Goal: Transaction & Acquisition: Book appointment/travel/reservation

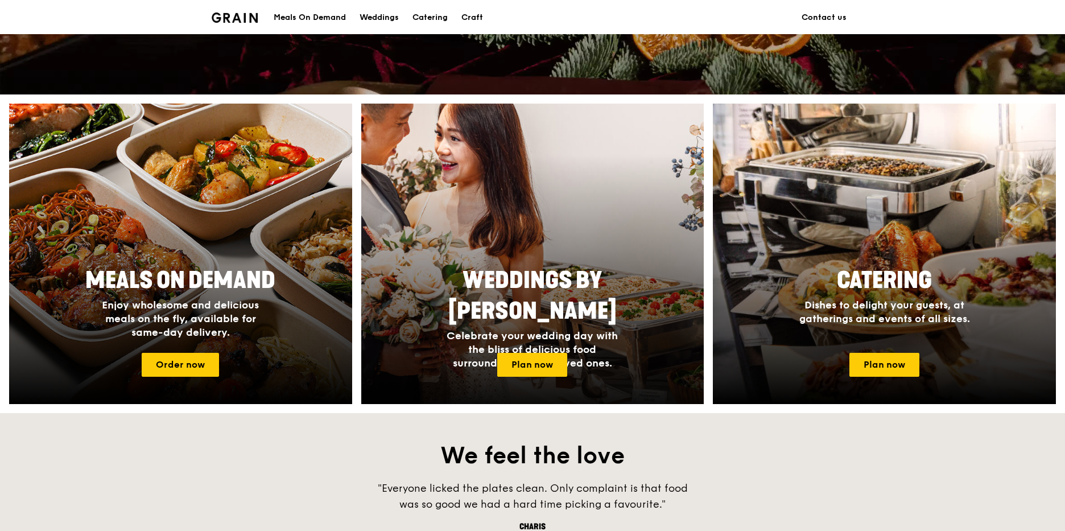
scroll to position [398, 0]
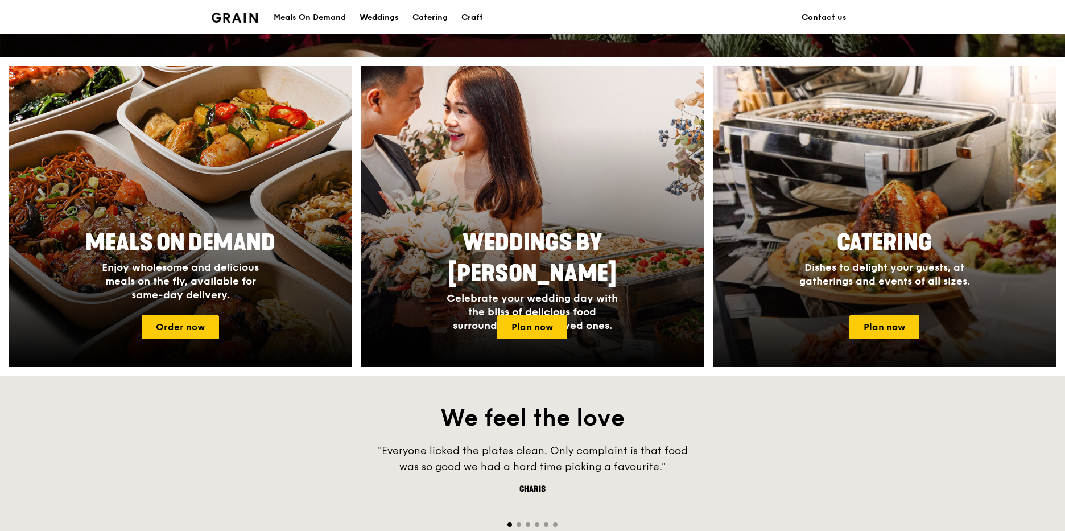
click at [909, 279] on span "Dishes to delight your guests, at gatherings and events of all sizes." at bounding box center [884, 274] width 171 height 26
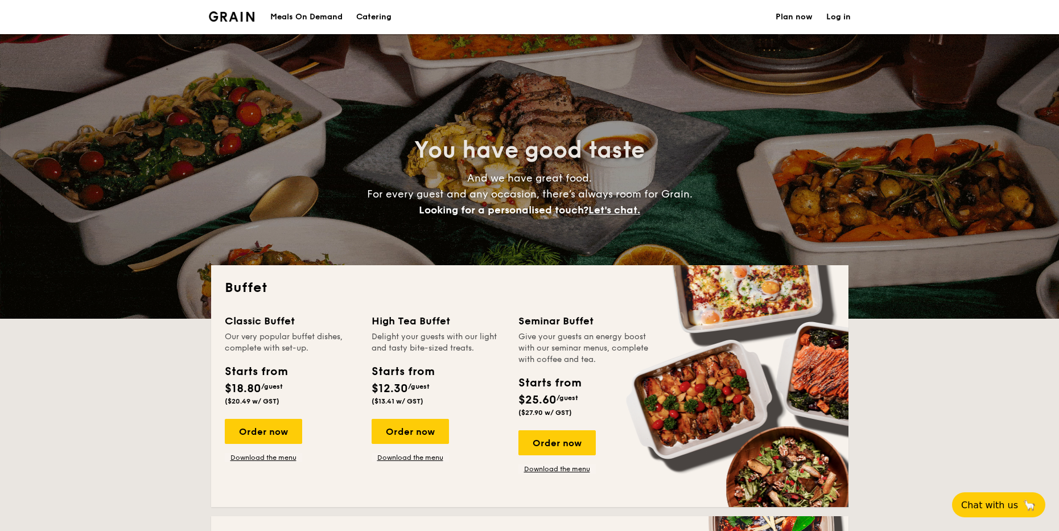
select select
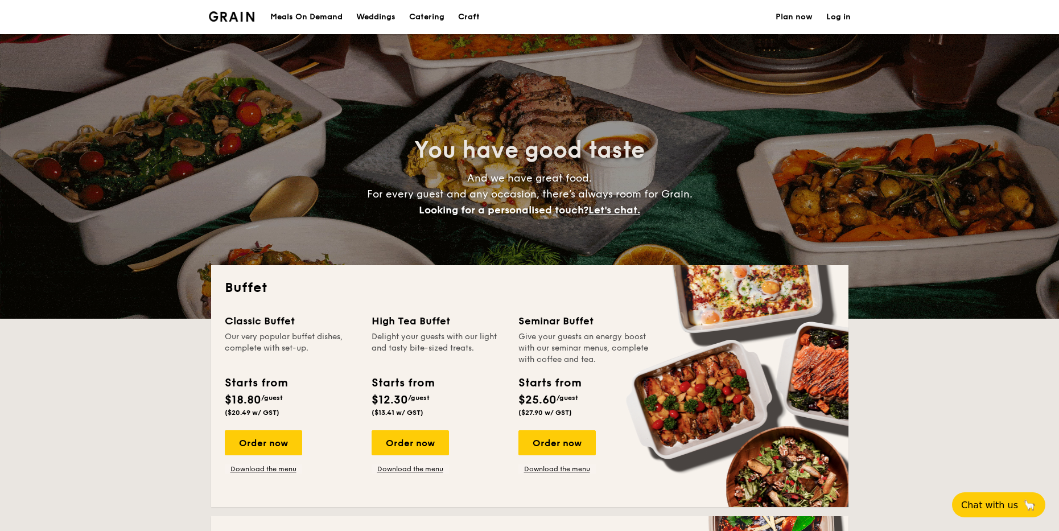
click at [233, 17] on img at bounding box center [232, 16] width 46 height 10
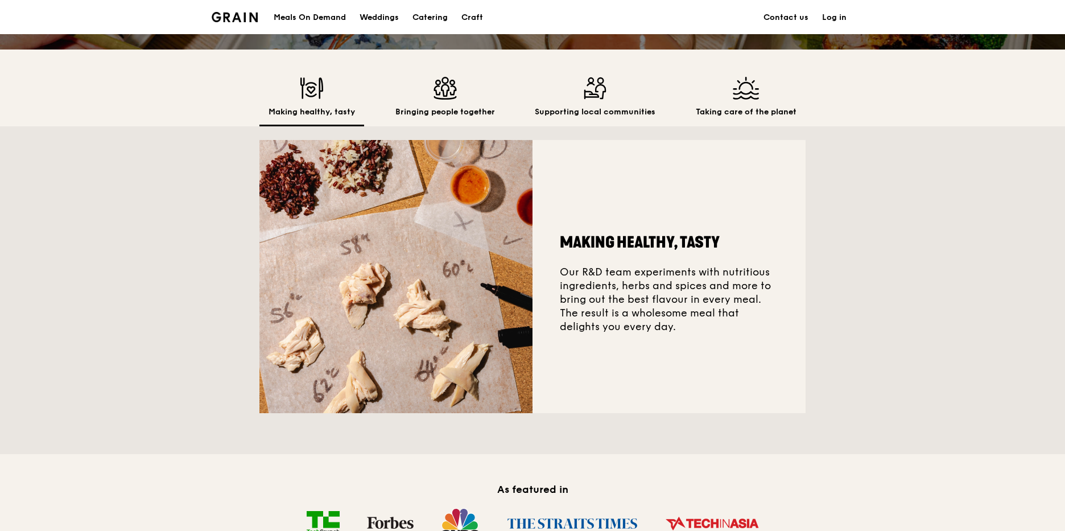
scroll to position [284, 0]
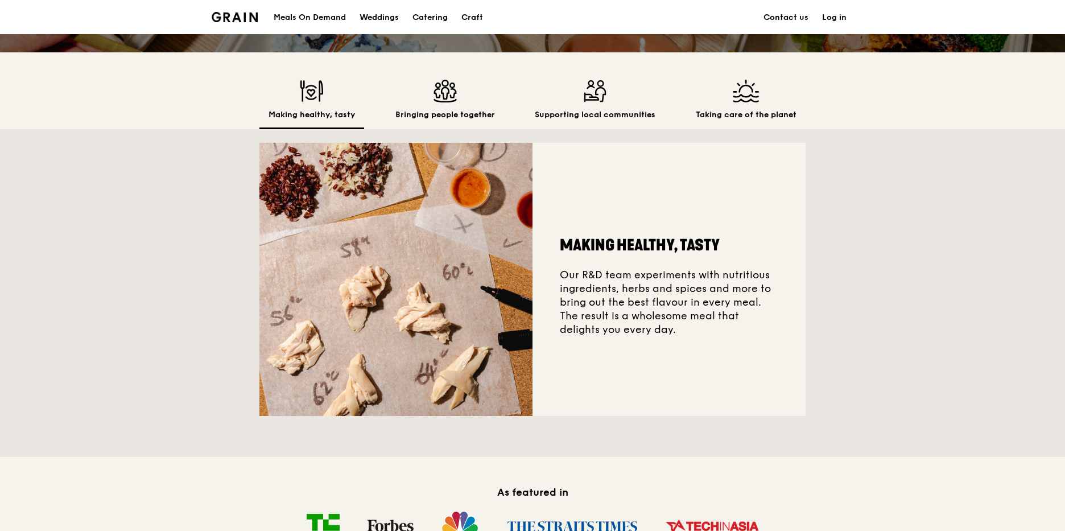
click at [726, 108] on div "Taking care of the planet" at bounding box center [746, 104] width 119 height 49
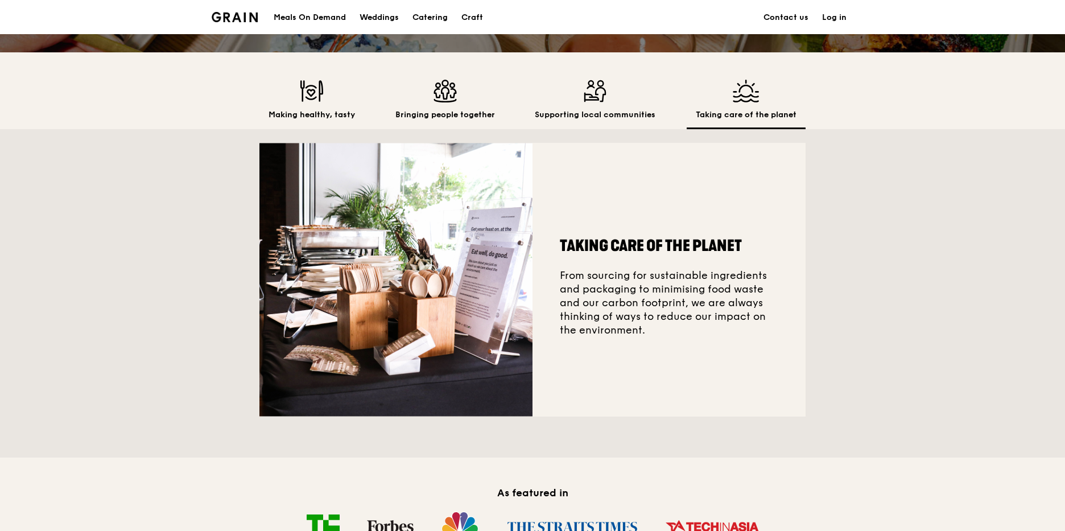
click at [606, 114] on h2 "Supporting local communities" at bounding box center [595, 114] width 121 height 11
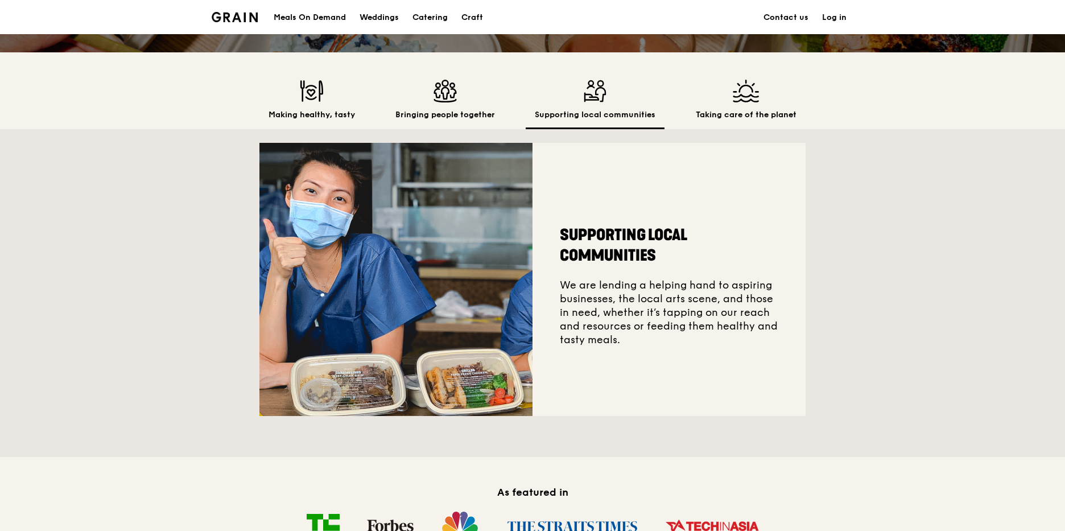
click at [449, 119] on h2 "Bringing people together" at bounding box center [445, 114] width 100 height 11
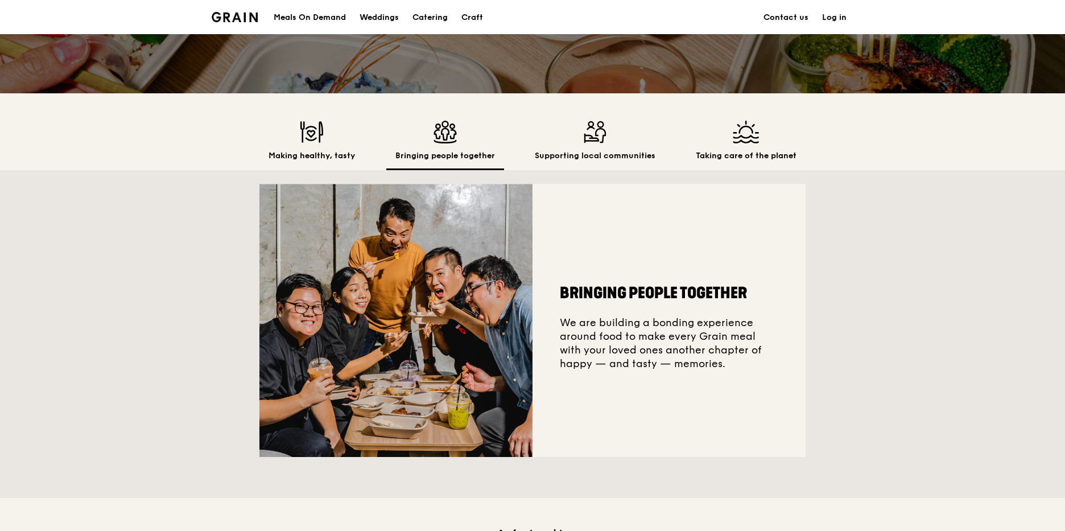
scroll to position [0, 0]
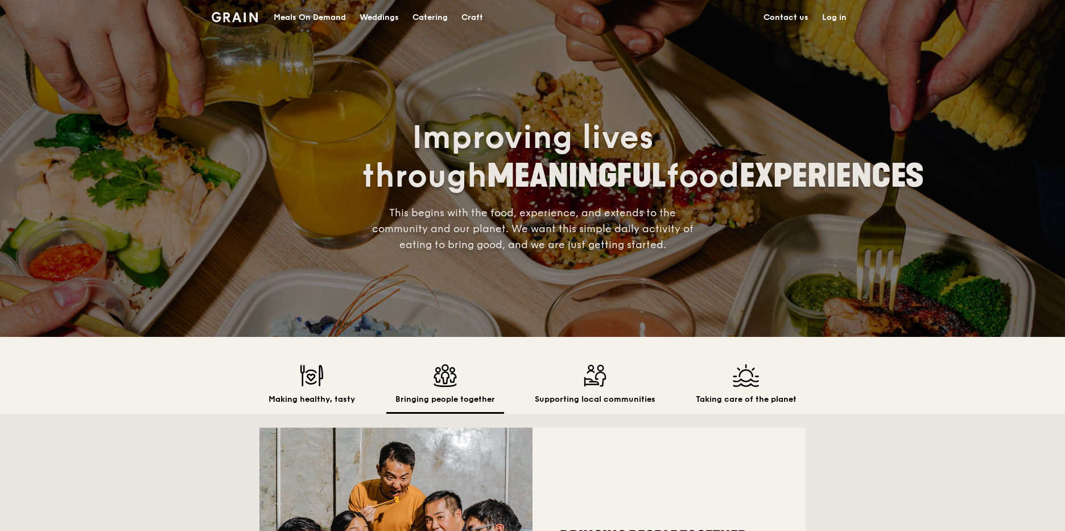
click at [431, 13] on div "Catering" at bounding box center [429, 18] width 35 height 34
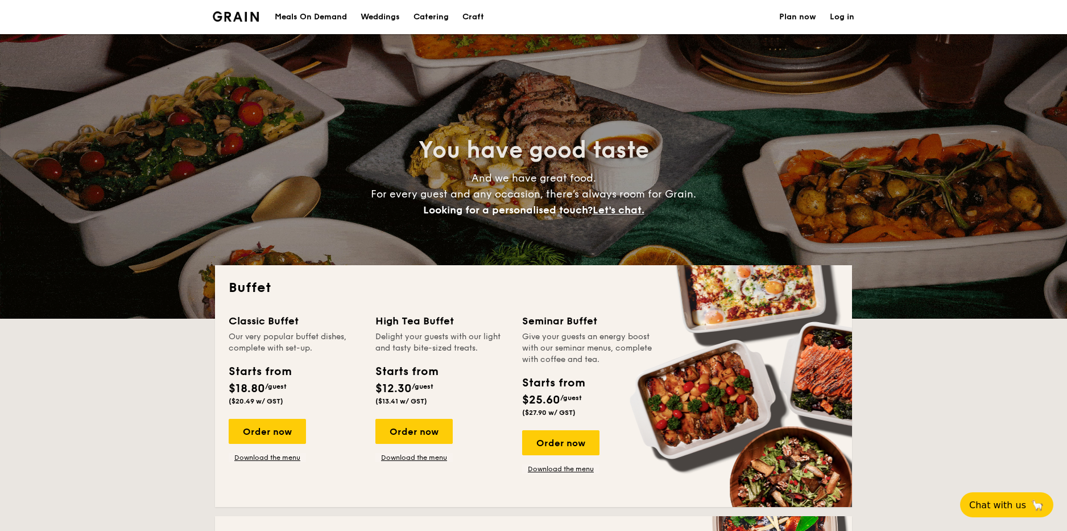
select select
